Goal: Task Accomplishment & Management: Complete application form

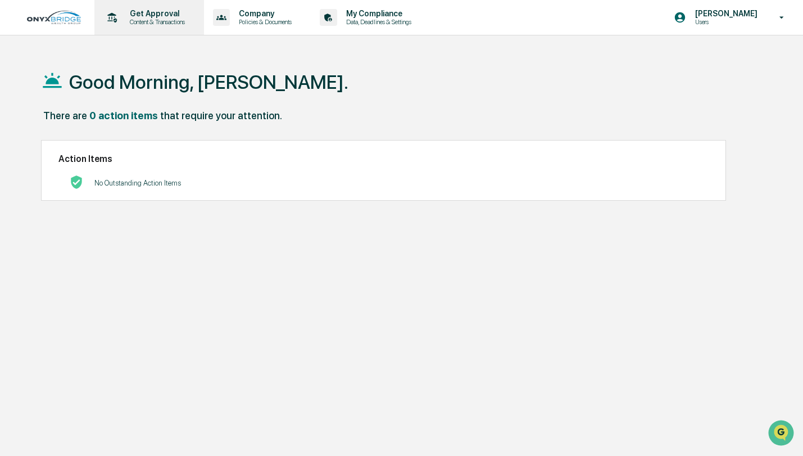
click at [168, 13] on p "Get Approval" at bounding box center [156, 13] width 70 height 9
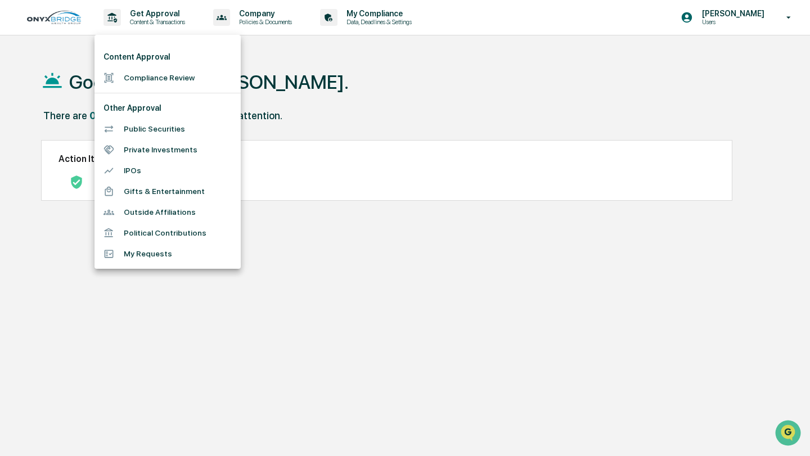
click at [151, 76] on li "Compliance Review" at bounding box center [167, 77] width 146 height 21
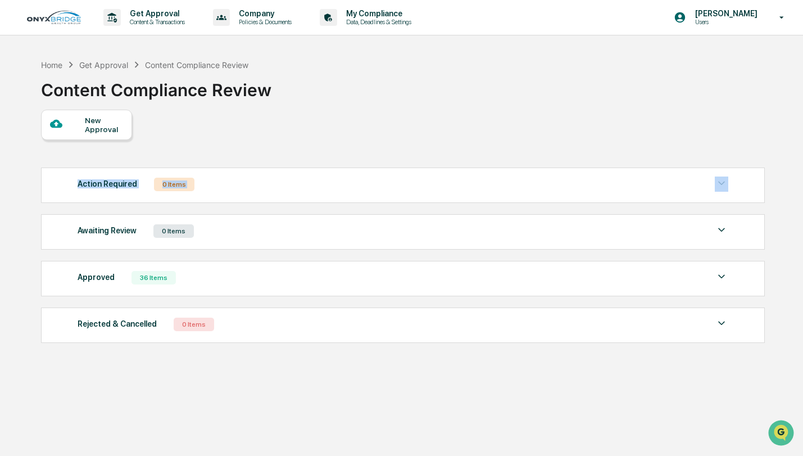
drag, startPoint x: 255, startPoint y: 196, endPoint x: 279, endPoint y: 152, distance: 49.3
click at [279, 152] on div "New Approval Action Required 0 Items No data to display Show 5 Page 1 of 0 |< <…" at bounding box center [402, 229] width 723 height 239
click at [79, 128] on div at bounding box center [67, 125] width 35 height 14
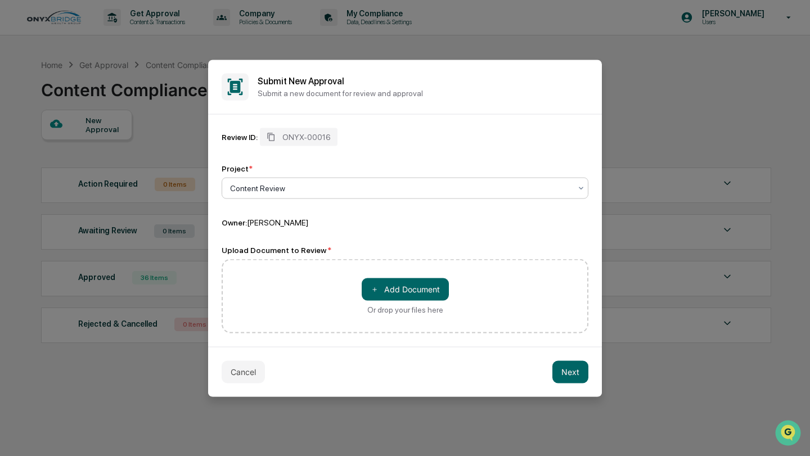
click at [256, 187] on div at bounding box center [400, 187] width 341 height 11
click at [311, 176] on div "Project * Content Review" at bounding box center [405, 181] width 367 height 35
click at [379, 289] on button "＋ Add Document" at bounding box center [405, 289] width 87 height 22
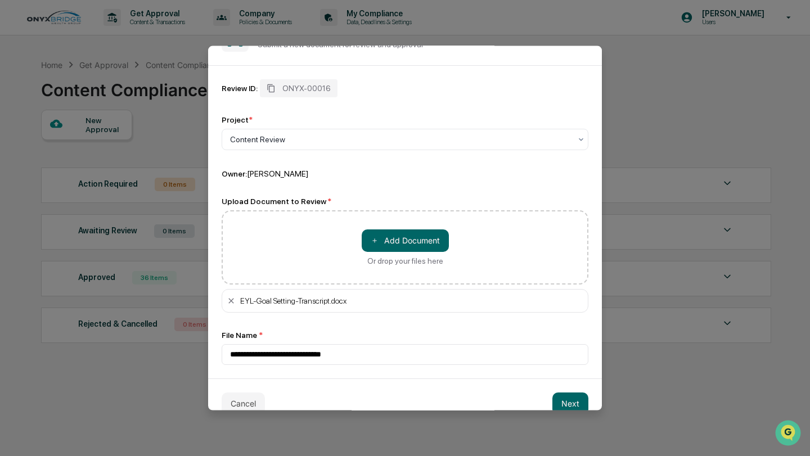
scroll to position [53, 0]
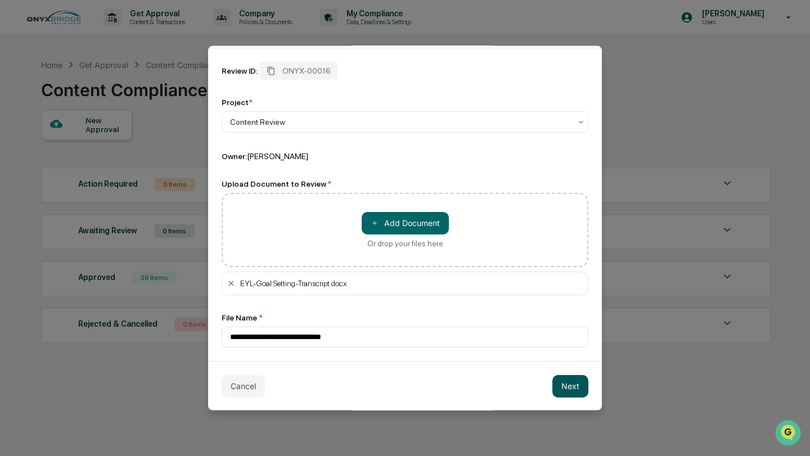
click at [552, 386] on button "Next" at bounding box center [570, 385] width 36 height 22
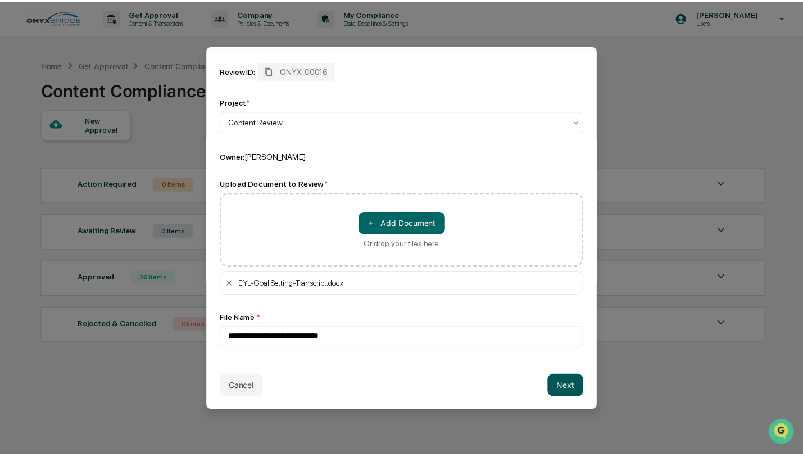
scroll to position [8, 0]
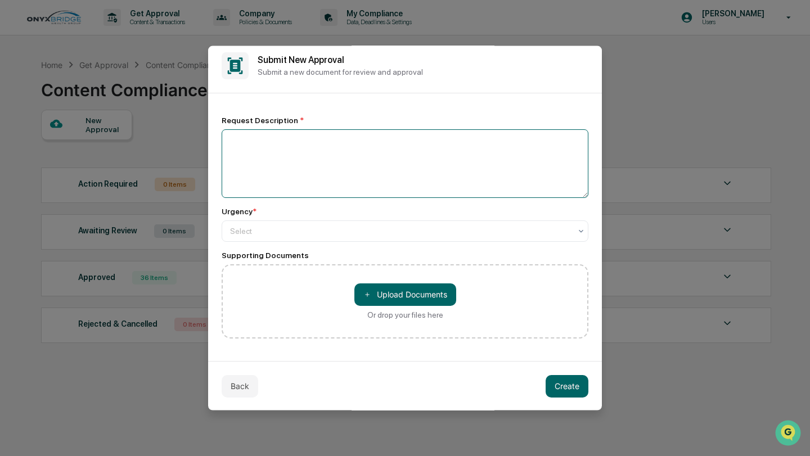
click at [325, 148] on textarea at bounding box center [405, 163] width 367 height 69
paste textarea "**********"
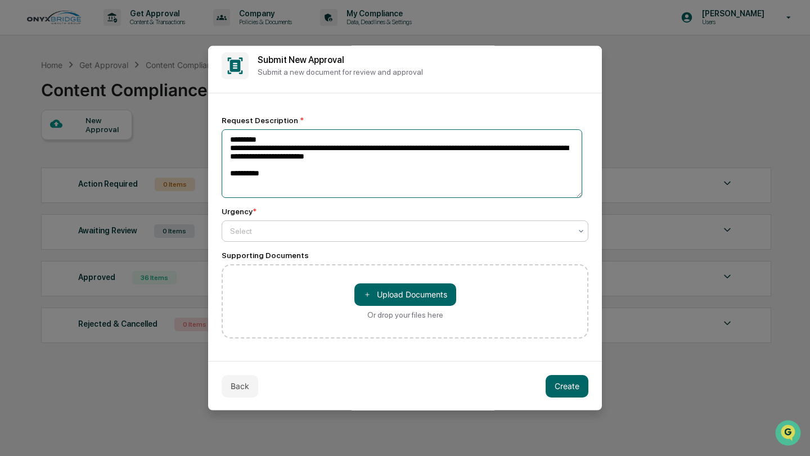
type textarea "**********"
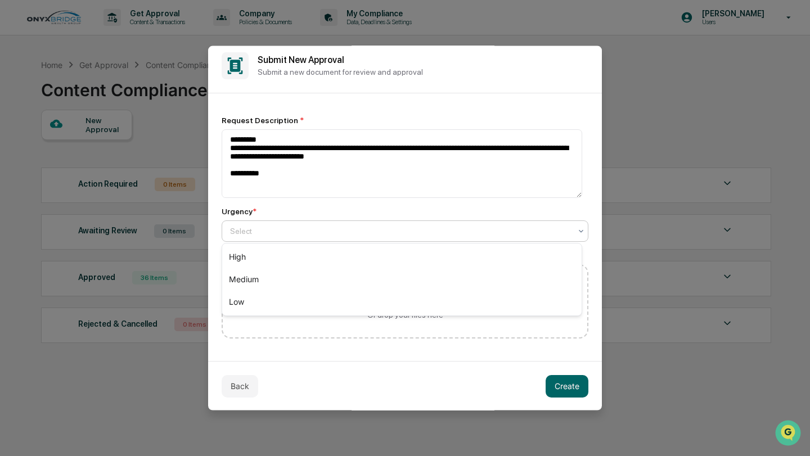
click at [349, 223] on div "Select" at bounding box center [400, 231] width 352 height 16
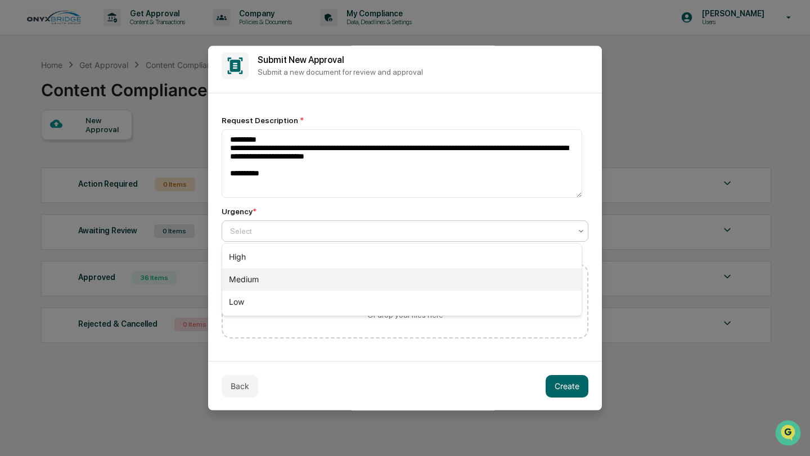
click at [293, 275] on div "Medium" at bounding box center [401, 279] width 359 height 22
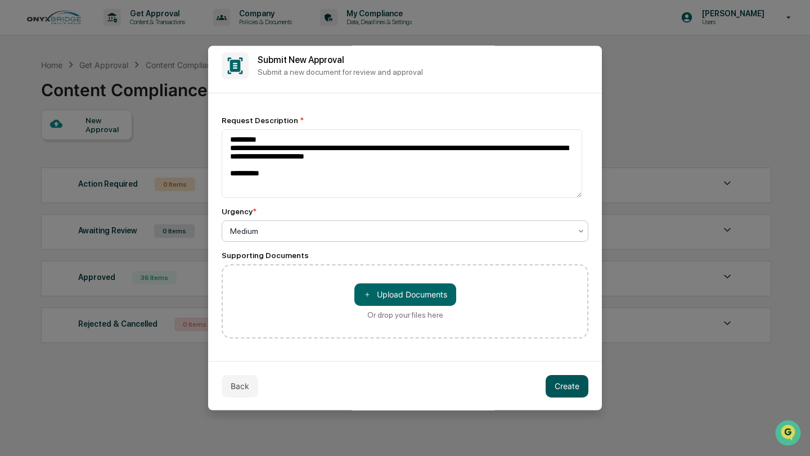
click at [561, 381] on button "Create" at bounding box center [566, 385] width 43 height 22
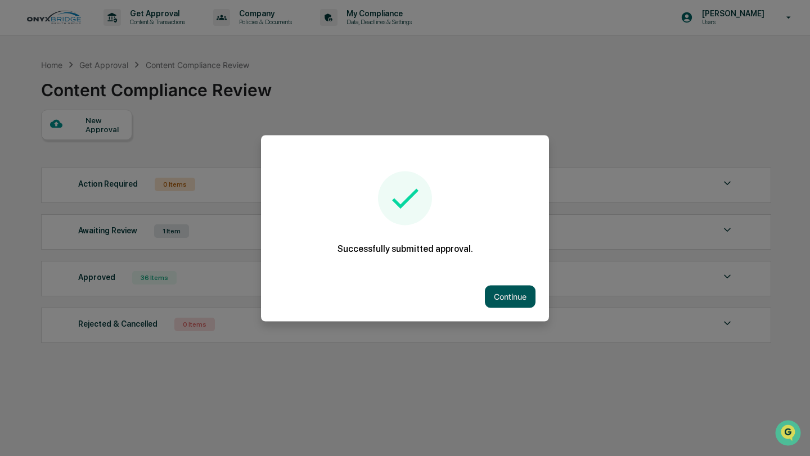
click at [512, 299] on button "Continue" at bounding box center [510, 296] width 51 height 22
